Goal: Find specific page/section: Find specific page/section

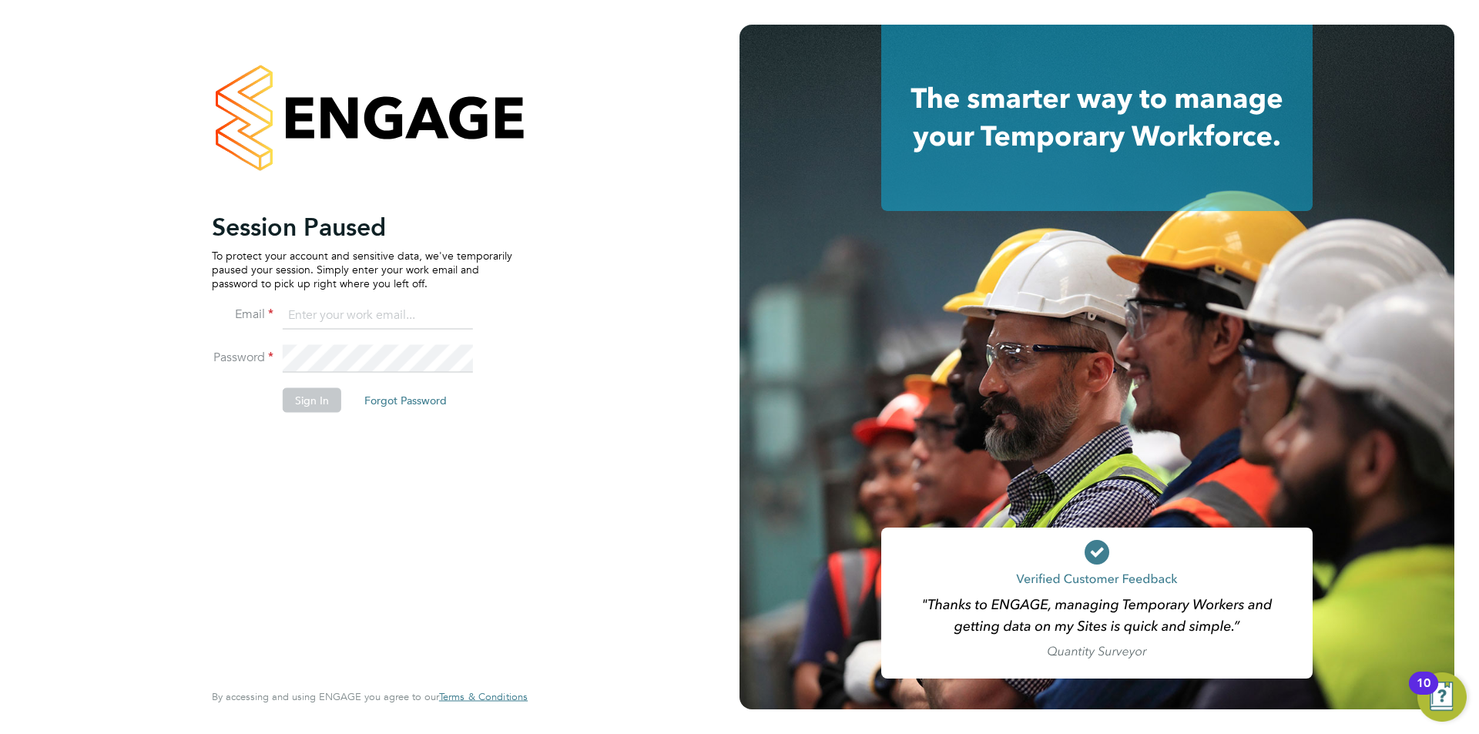
click at [334, 314] on input at bounding box center [378, 316] width 190 height 28
type input "[EMAIL_ADDRESS][DOMAIN_NAME]"
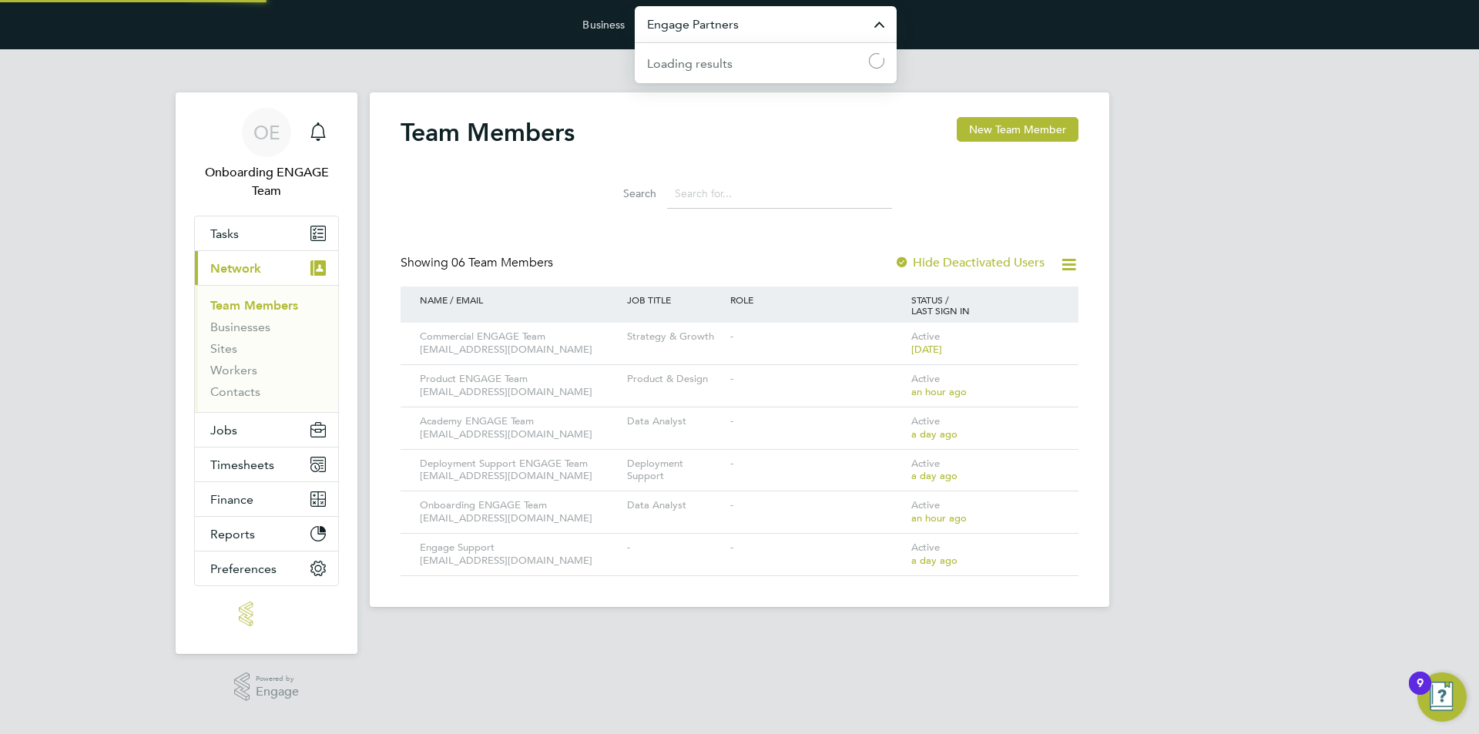
click at [696, 22] on input "Engage Partners" at bounding box center [766, 24] width 262 height 36
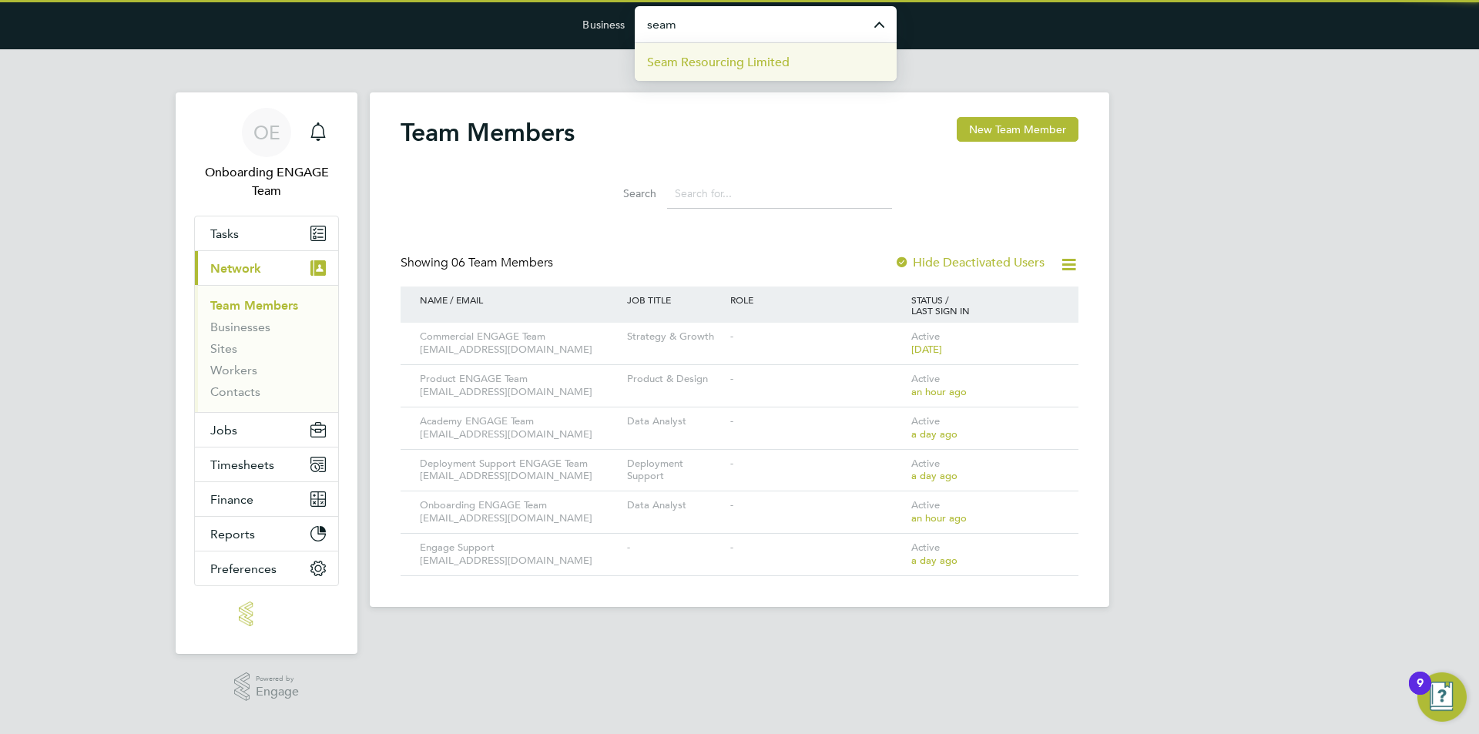
click at [738, 66] on span "Seam Resourcing Limited" at bounding box center [718, 62] width 143 height 18
type input "Seam Resourcing Limited"
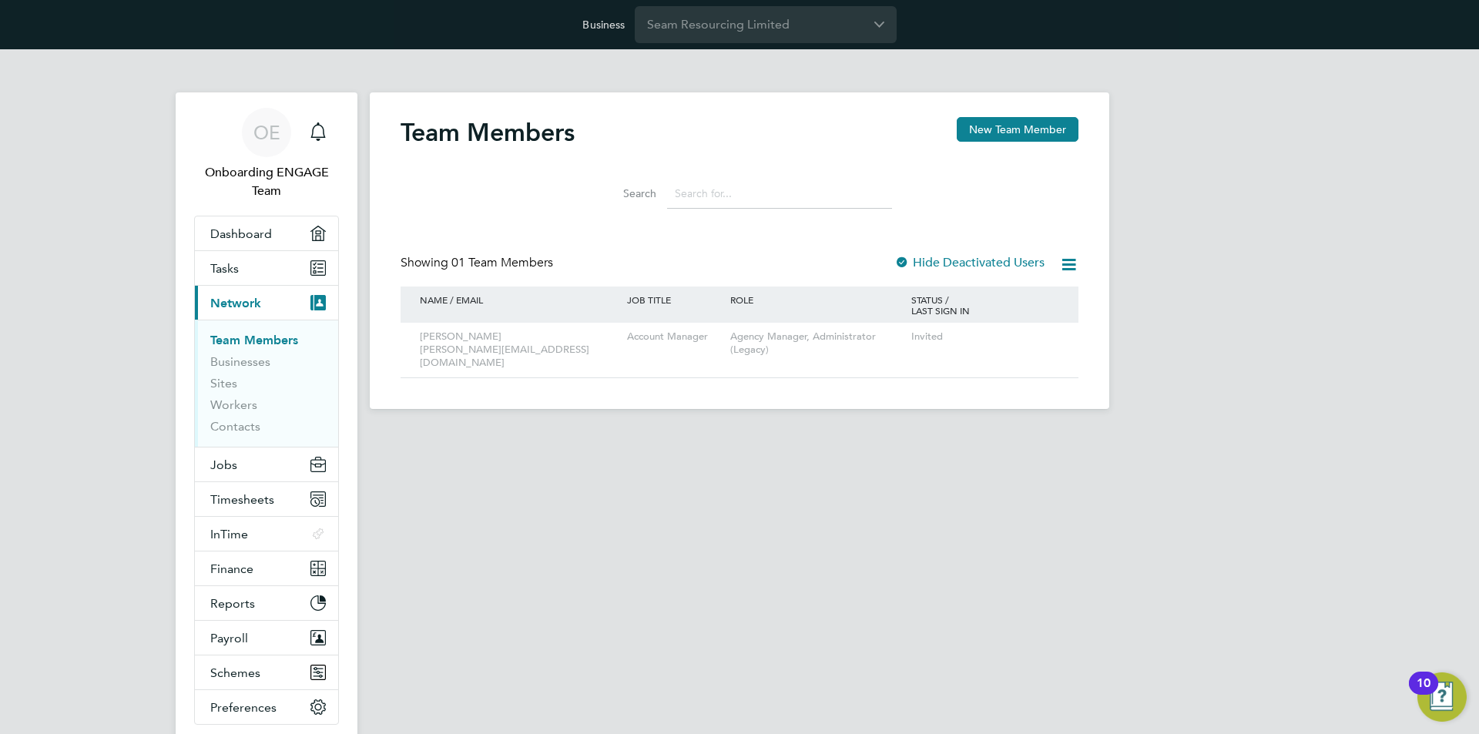
click at [702, 434] on html "Business Seam Resourcing Limited OE Onboarding ENGAGE Team Notifications Applic…" at bounding box center [739, 217] width 1479 height 434
click at [63, 391] on div "OE Onboarding ENGAGE Team Notifications Applications: Dashboard Tasks Current p…" at bounding box center [739, 241] width 1479 height 385
click at [543, 146] on h2 "Team Members" at bounding box center [488, 132] width 174 height 31
